Goal: Information Seeking & Learning: Learn about a topic

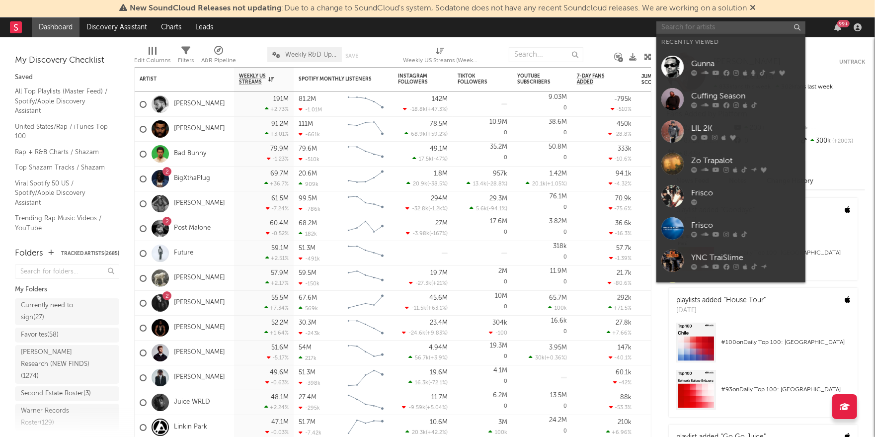
click at [699, 28] on input "text" at bounding box center [731, 27] width 149 height 12
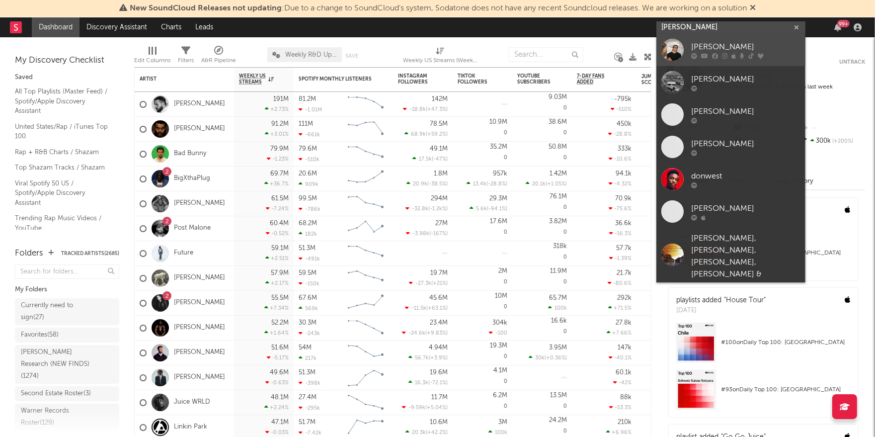
type input "[PERSON_NAME]"
click at [739, 38] on link "[PERSON_NAME]" at bounding box center [731, 50] width 149 height 32
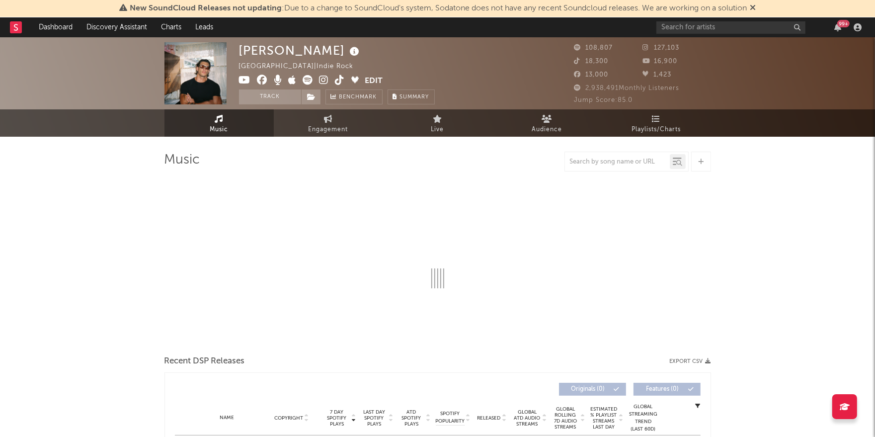
select select "6m"
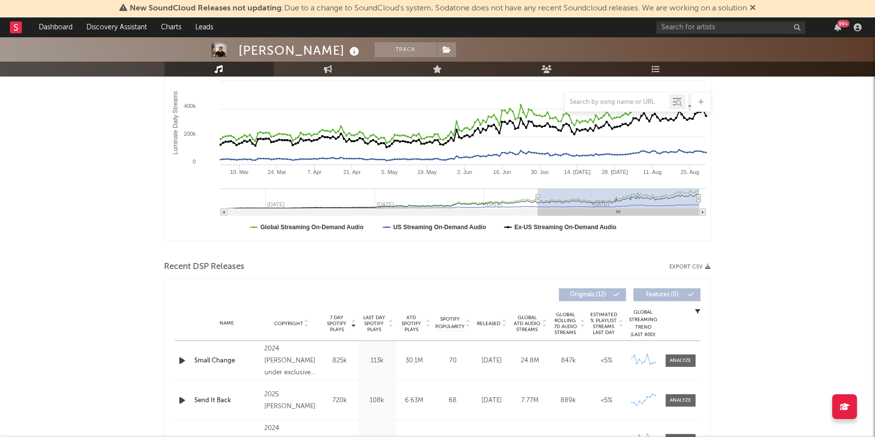
scroll to position [342, 0]
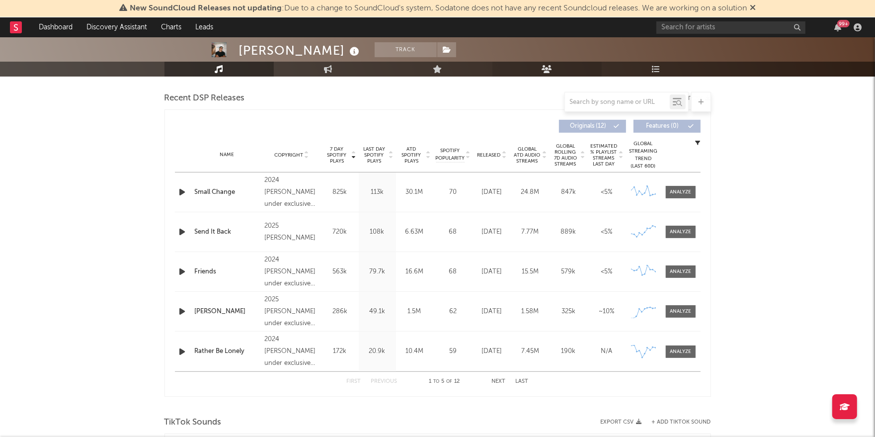
click at [556, 71] on link "Audience" at bounding box center [547, 69] width 109 height 15
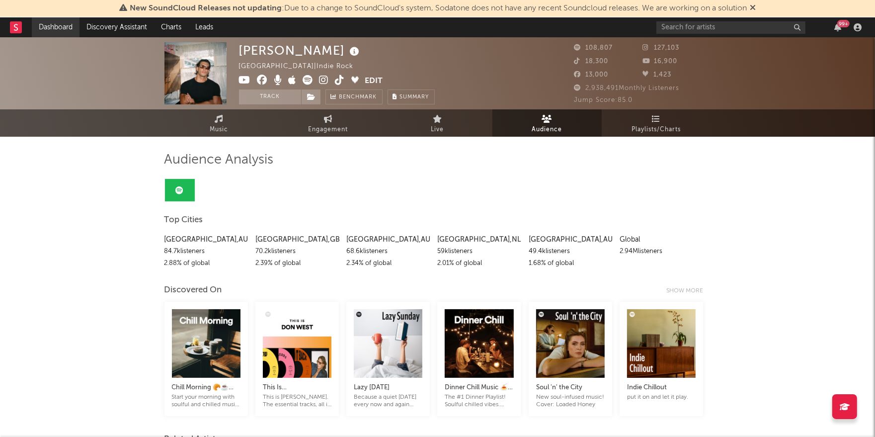
click at [57, 28] on link "Dashboard" at bounding box center [56, 27] width 48 height 20
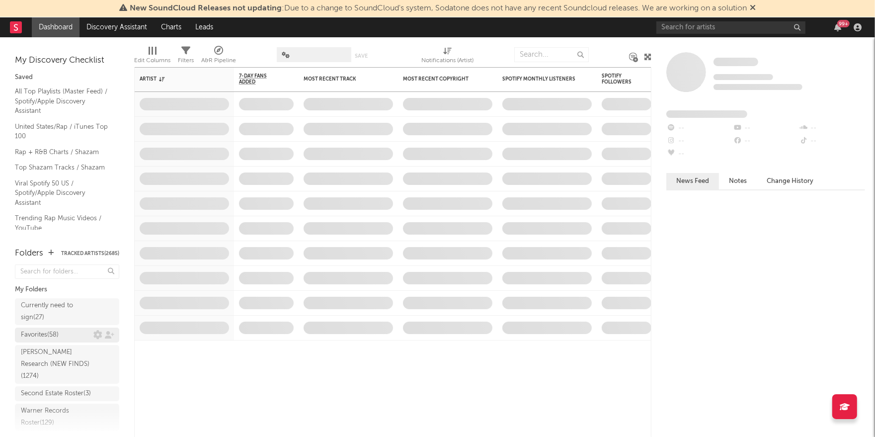
click at [52, 335] on div "Favorites ( 58 )" at bounding box center [40, 335] width 38 height 12
